Goal: Task Accomplishment & Management: Use online tool/utility

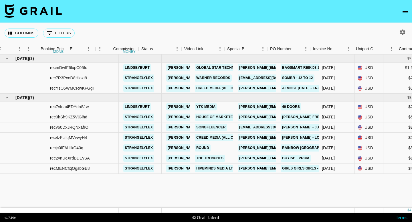
scroll to position [0, 359]
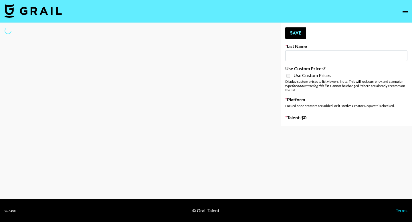
type input "Who Did The Body"
select select "Song"
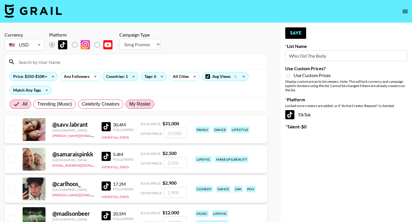
click at [137, 107] on span "My Roster" at bounding box center [139, 104] width 21 height 7
click at [129, 104] on input "My Roster" at bounding box center [129, 104] width 0 height 0
radio input "true"
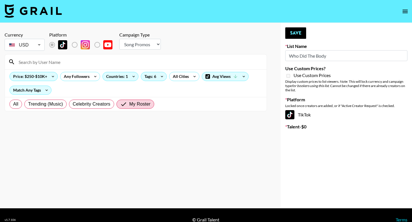
scroll to position [9, 0]
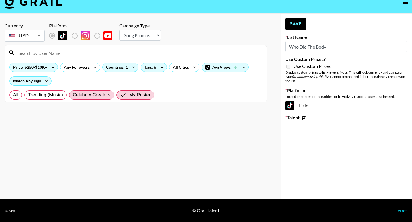
click at [109, 95] on span "Celebrity Creators" at bounding box center [92, 95] width 38 height 7
click at [73, 95] on input "Celebrity Creators" at bounding box center [73, 95] width 0 height 0
radio input "true"
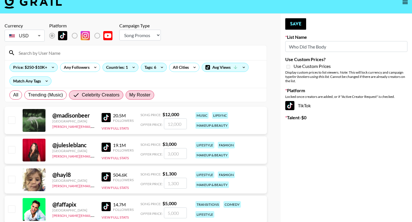
click at [133, 96] on span "My Roster" at bounding box center [139, 95] width 21 height 7
click at [129, 95] on input "My Roster" at bounding box center [129, 95] width 0 height 0
radio input "true"
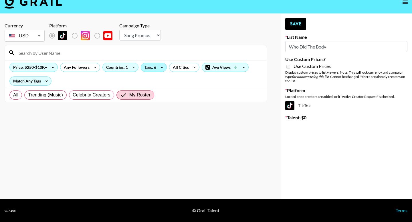
click at [155, 69] on div "Tags: 6" at bounding box center [153, 67] width 25 height 9
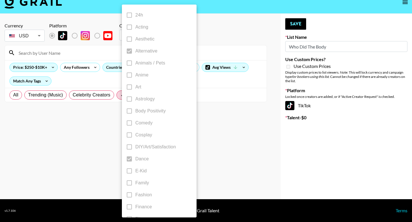
click at [208, 47] on div at bounding box center [206, 111] width 412 height 222
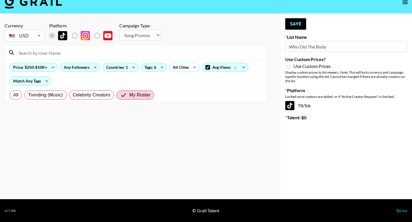
click at [84, 69] on div "Any Followers" at bounding box center [75, 67] width 30 height 9
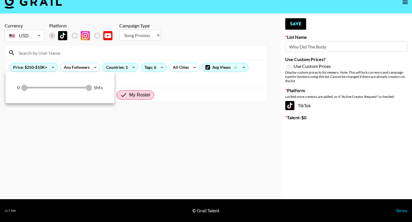
click at [193, 63] on div at bounding box center [206, 111] width 412 height 222
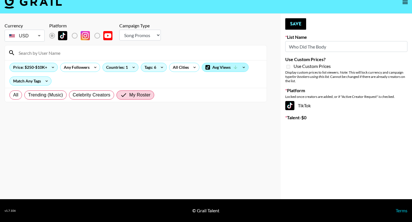
click at [226, 65] on div "Avg Views" at bounding box center [225, 67] width 46 height 9
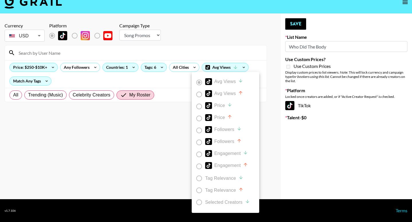
click at [227, 44] on div at bounding box center [206, 111] width 412 height 222
radio input "true"
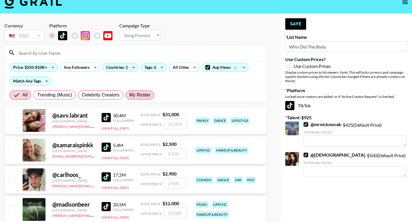
click at [136, 94] on span "My Roster" at bounding box center [139, 95] width 21 height 7
click at [129, 95] on input "My Roster" at bounding box center [129, 95] width 0 height 0
radio input "true"
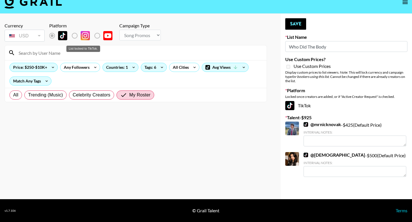
click at [74, 37] on label "List locked to TikTok." at bounding box center [79, 36] width 21 height 12
radio input "true"
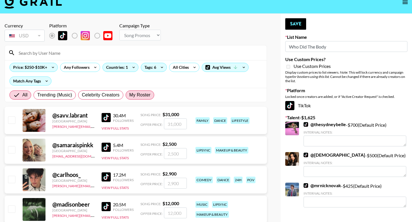
click at [143, 94] on span "My Roster" at bounding box center [139, 95] width 21 height 7
click at [129, 95] on input "My Roster" at bounding box center [129, 95] width 0 height 0
radio input "true"
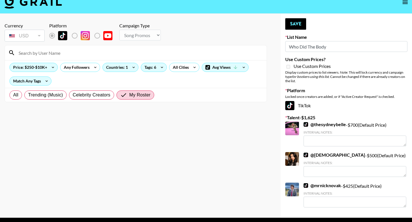
radio input "true"
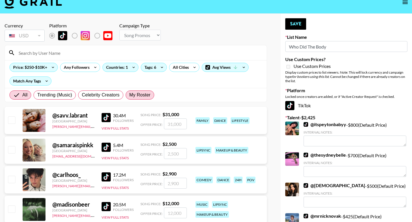
click at [137, 95] on span "My Roster" at bounding box center [139, 95] width 21 height 7
click at [129, 95] on input "My Roster" at bounding box center [129, 95] width 0 height 0
radio input "true"
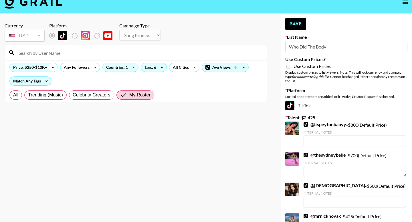
click at [51, 68] on icon at bounding box center [52, 67] width 9 height 9
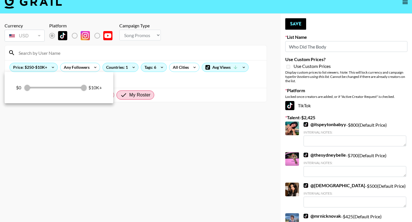
drag, startPoint x: 38, startPoint y: 89, endPoint x: 28, endPoint y: 89, distance: 10.6
click at [30, 89] on div "$0 250 10,000 $10K+" at bounding box center [59, 87] width 86 height 9
click at [26, 89] on div "$0 250 10,000 $10K+" at bounding box center [59, 87] width 86 height 9
click at [74, 55] on div at bounding box center [206, 111] width 412 height 222
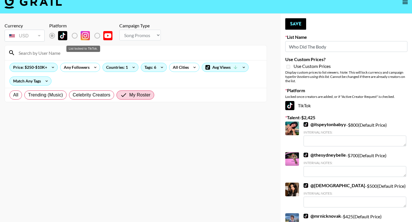
click at [76, 35] on label "List locked to TikTok." at bounding box center [79, 36] width 21 height 12
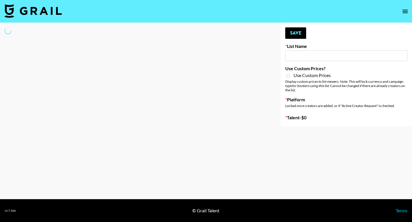
type input "Young T & Bugsy List"
select select "Song"
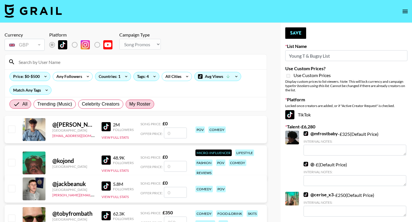
click at [148, 101] on span "My Roster" at bounding box center [139, 104] width 21 height 7
click at [129, 104] on input "My Roster" at bounding box center [129, 104] width 0 height 0
radio input "true"
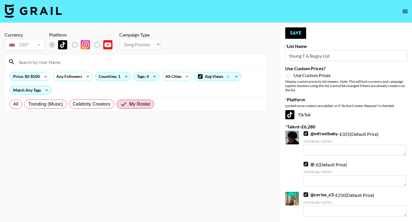
click at [44, 77] on icon at bounding box center [45, 76] width 9 height 9
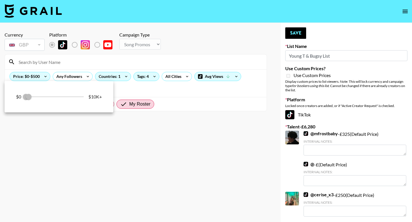
click at [71, 63] on div at bounding box center [206, 111] width 412 height 222
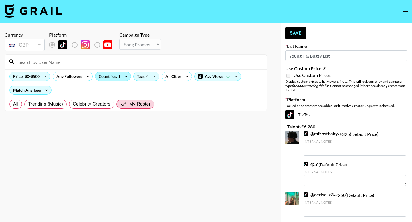
click at [115, 79] on div "Countries: 1" at bounding box center [112, 76] width 35 height 9
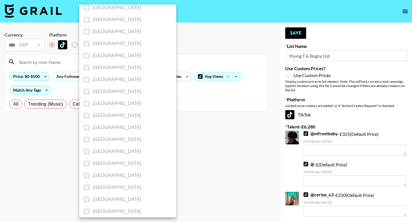
scroll to position [444, 0]
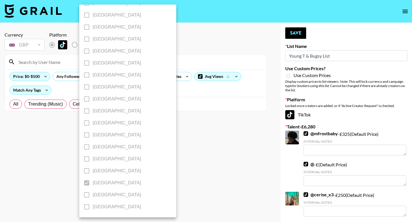
click at [212, 109] on div at bounding box center [206, 111] width 412 height 222
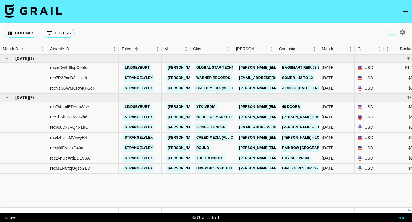
click at [403, 11] on icon "open drawer" at bounding box center [404, 11] width 7 height 7
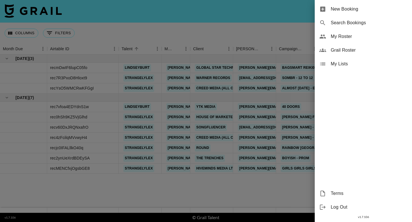
click at [357, 38] on span "My Roster" at bounding box center [368, 36] width 77 height 7
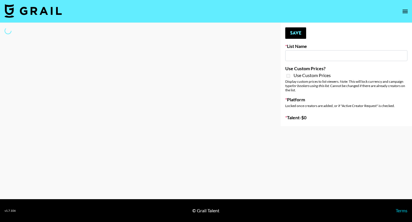
type input "Who Did The Body"
select select "Song"
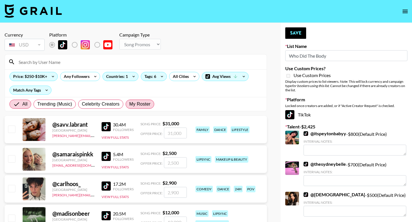
click at [143, 108] on label "My Roster" at bounding box center [139, 104] width 29 height 9
click at [129, 104] on input "My Roster" at bounding box center [129, 104] width 0 height 0
radio input "true"
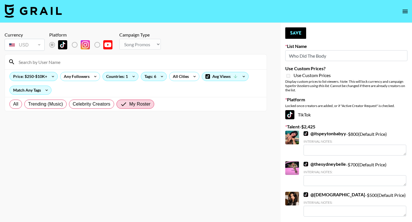
click at [79, 61] on input at bounding box center [139, 61] width 248 height 9
type input "a"
click at [129, 73] on div "Countries: 1" at bounding box center [120, 76] width 35 height 9
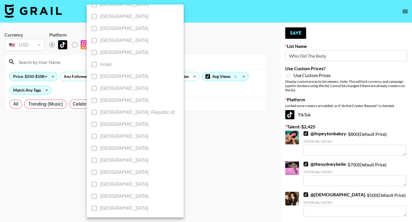
scroll to position [304, 0]
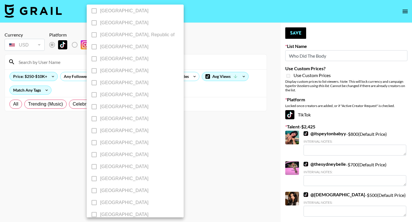
click at [230, 74] on div at bounding box center [206, 111] width 412 height 222
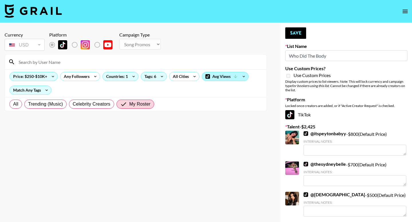
click at [235, 78] on icon at bounding box center [235, 76] width 5 height 5
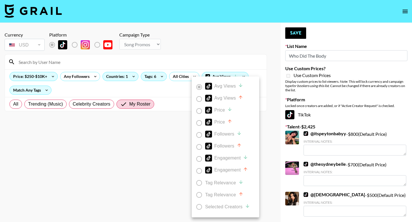
click at [108, 87] on div at bounding box center [206, 111] width 412 height 222
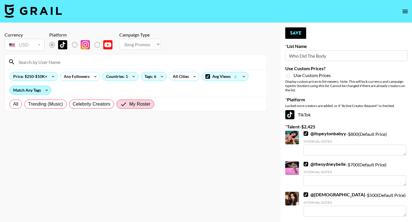
click at [36, 92] on div "Match Any Tags" at bounding box center [30, 90] width 41 height 9
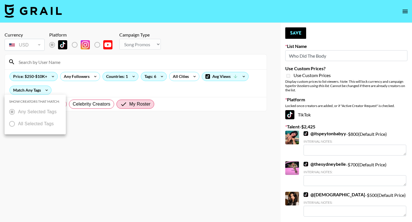
click at [73, 83] on div at bounding box center [206, 111] width 412 height 222
click at [18, 105] on span "All" at bounding box center [15, 104] width 5 height 7
click at [13, 104] on input "All" at bounding box center [13, 104] width 0 height 0
radio input "true"
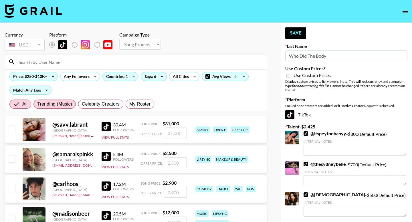
click at [59, 101] on span "Trending (Music)" at bounding box center [54, 104] width 35 height 7
click at [37, 104] on input "Trending (Music)" at bounding box center [37, 104] width 0 height 0
radio input "true"
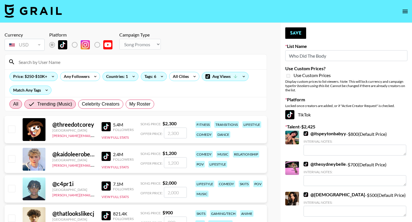
click at [15, 107] on span "All" at bounding box center [15, 104] width 5 height 7
click at [13, 104] on input "All" at bounding box center [13, 104] width 0 height 0
radio input "true"
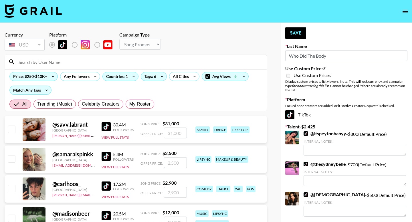
click at [64, 60] on input at bounding box center [139, 61] width 248 height 9
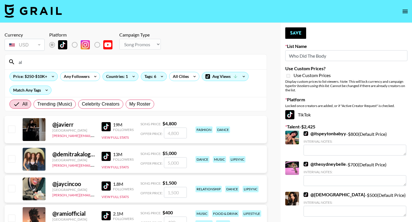
type input "a"
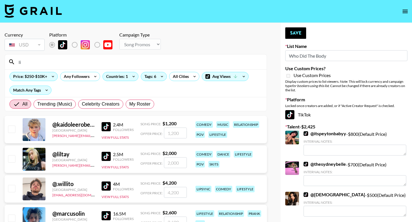
type input "l"
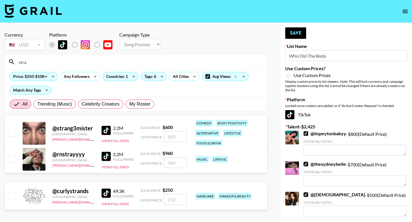
type input "stra"
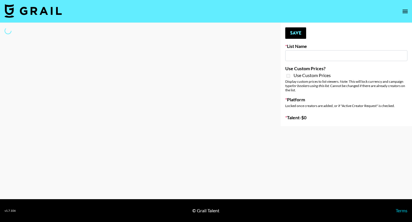
type input "Who Did The Body"
select select "Song"
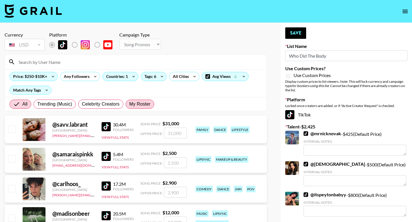
click at [148, 107] on span "My Roster" at bounding box center [139, 104] width 21 height 7
click at [129, 104] on input "My Roster" at bounding box center [129, 104] width 0 height 0
radio input "true"
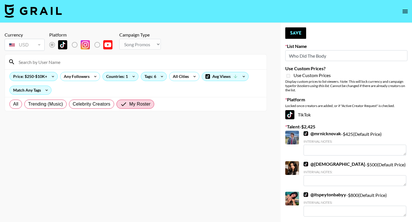
scroll to position [58, 0]
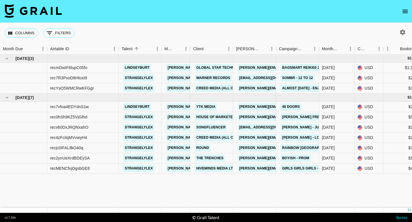
click at [410, 10] on button "open drawer" at bounding box center [404, 11] width 11 height 11
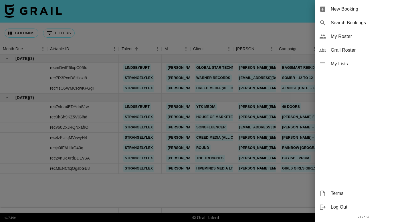
click at [351, 51] on span "Grail Roster" at bounding box center [368, 50] width 77 height 7
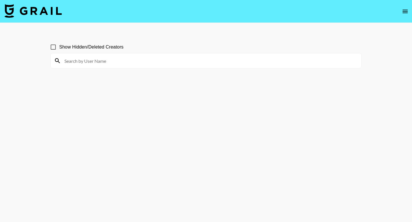
click at [143, 61] on input at bounding box center [209, 60] width 297 height 9
paste input "chiaraking"
type input "chiaraking"
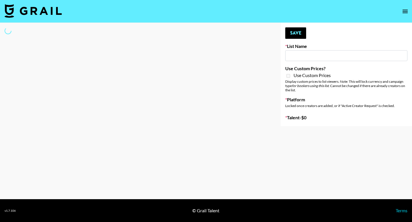
type input "Who Did The Body"
select select "Song"
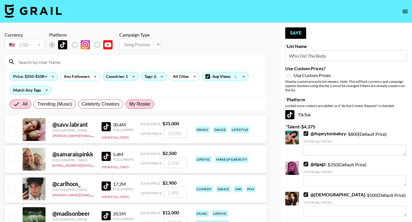
click at [137, 103] on span "My Roster" at bounding box center [139, 104] width 21 height 7
click at [129, 104] on input "My Roster" at bounding box center [129, 104] width 0 height 0
radio input "true"
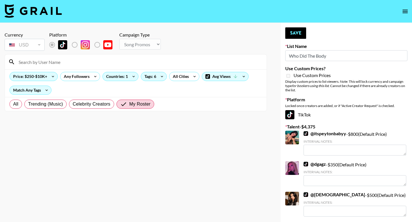
radio input "true"
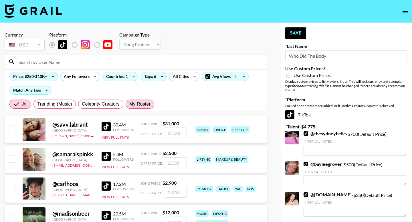
click at [145, 105] on span "My Roster" at bounding box center [139, 104] width 21 height 7
click at [129, 104] on input "My Roster" at bounding box center [129, 104] width 0 height 0
radio input "true"
